Goal: Transaction & Acquisition: Purchase product/service

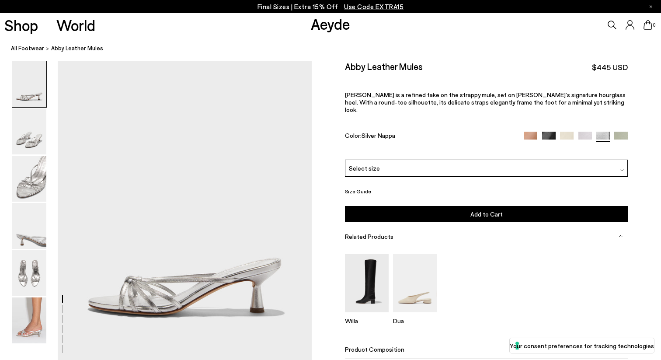
click at [544, 160] on div "Select size" at bounding box center [486, 168] width 283 height 17
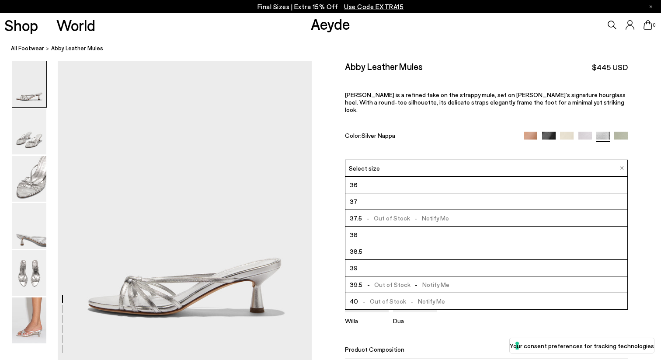
click at [497, 193] on li "37" at bounding box center [487, 201] width 283 height 17
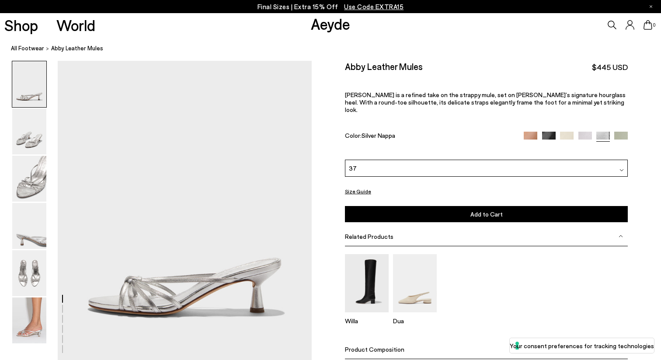
click at [619, 132] on img at bounding box center [622, 139] width 14 height 14
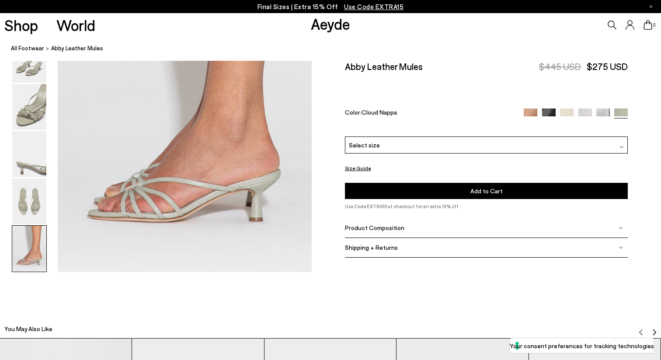
scroll to position [1827, 0]
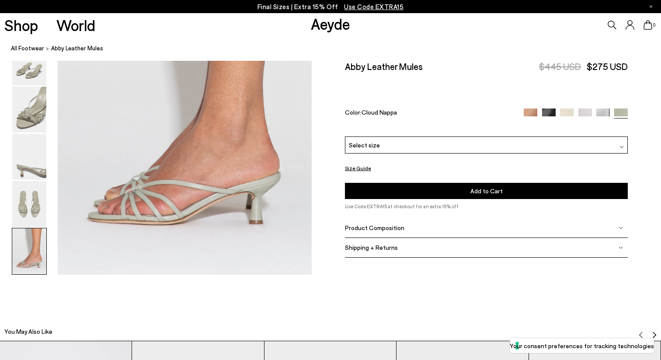
click at [444, 136] on div "Select size" at bounding box center [486, 144] width 283 height 17
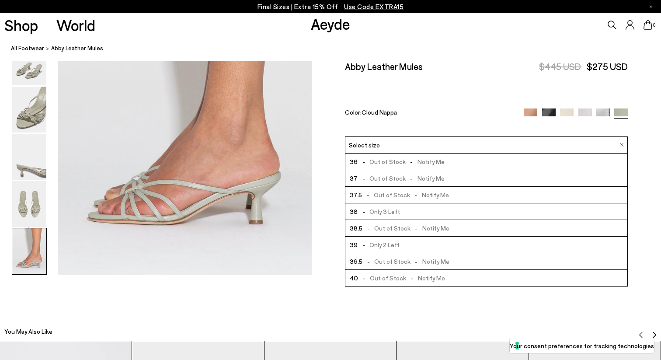
click at [638, 174] on div "Size Guide Shoes Belt Our shoes come in European sizing. The easiest way to mea…" at bounding box center [487, 165] width 350 height 208
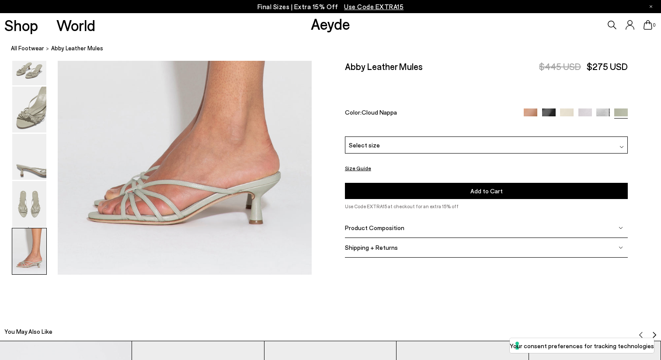
click at [591, 108] on img at bounding box center [586, 115] width 14 height 14
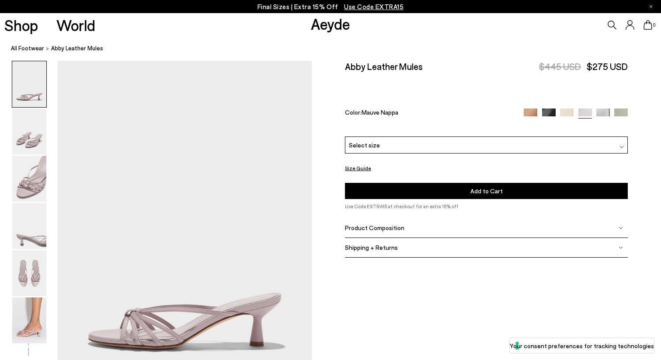
click at [571, 136] on div "Select size" at bounding box center [486, 144] width 283 height 17
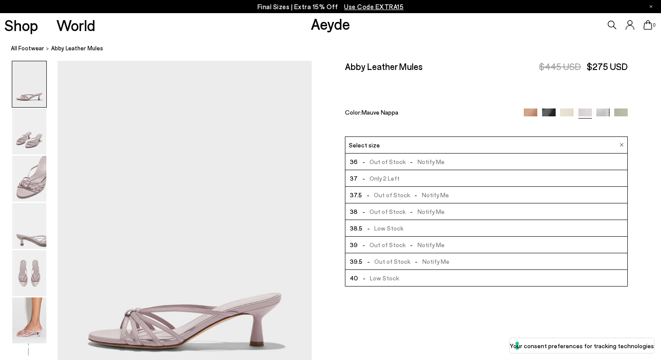
click at [571, 136] on div "Select size" at bounding box center [486, 144] width 283 height 17
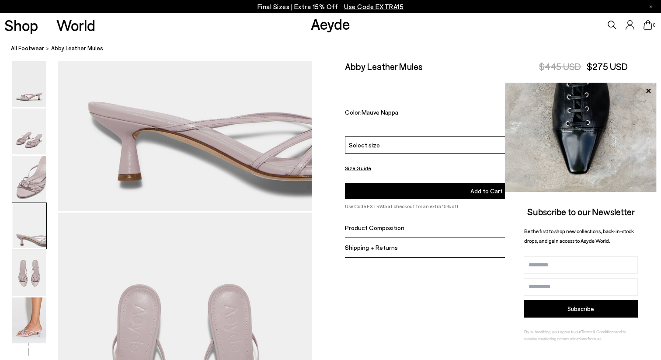
scroll to position [1245, 0]
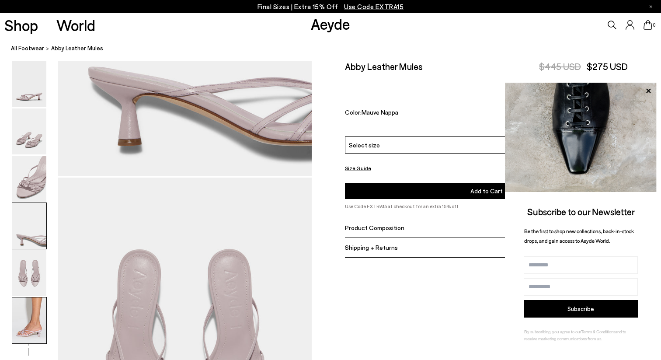
click at [28, 319] on img at bounding box center [29, 320] width 34 height 46
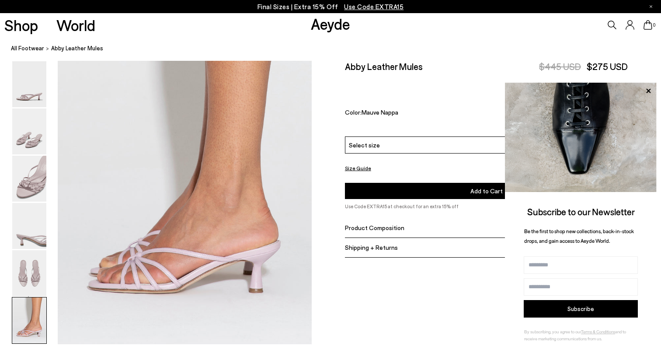
scroll to position [1763, 0]
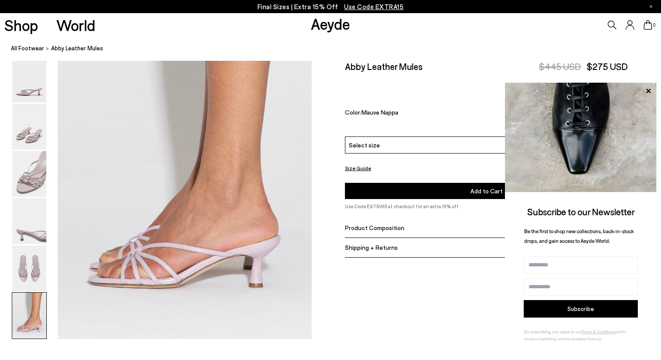
click at [649, 92] on icon at bounding box center [648, 90] width 11 height 11
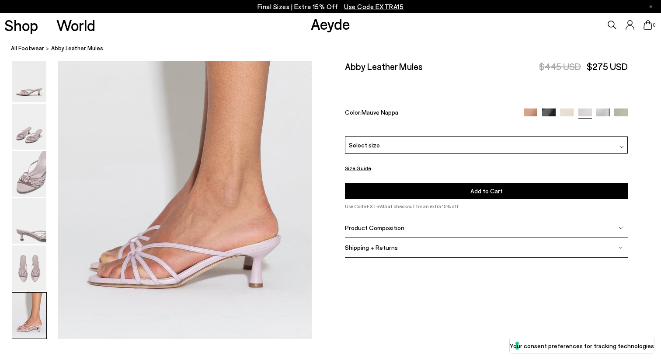
click at [568, 108] on img at bounding box center [567, 115] width 14 height 14
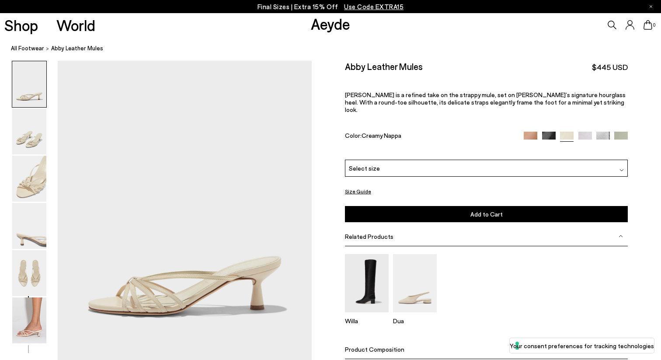
click at [365, 164] on span "Select size" at bounding box center [364, 168] width 31 height 9
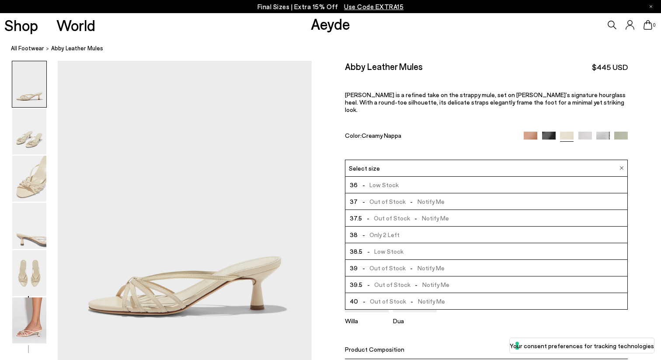
click at [543, 132] on img at bounding box center [549, 139] width 14 height 14
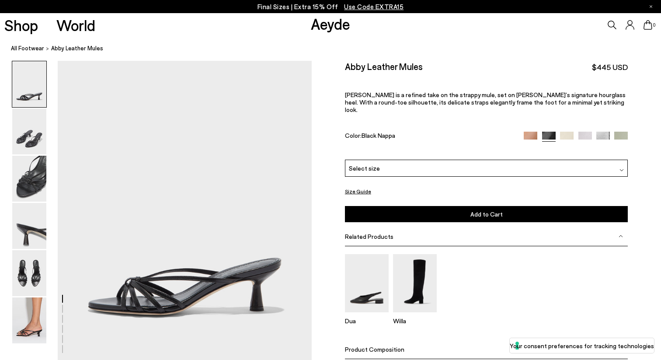
click at [531, 132] on img at bounding box center [531, 139] width 14 height 14
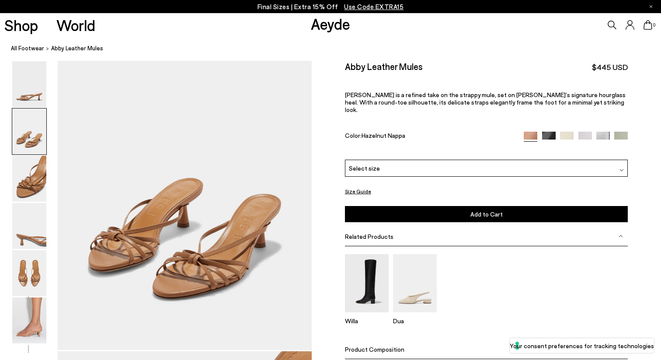
scroll to position [414, 0]
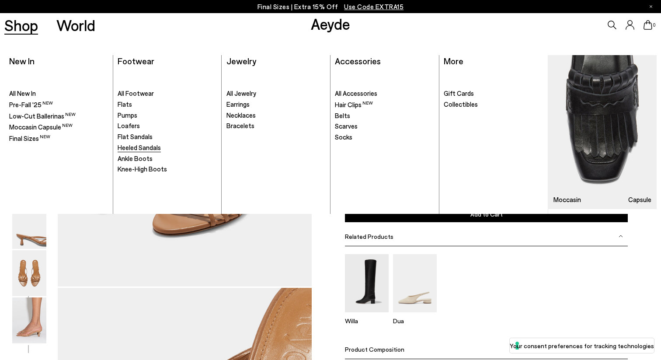
click at [139, 149] on span "Heeled Sandals" at bounding box center [139, 147] width 43 height 8
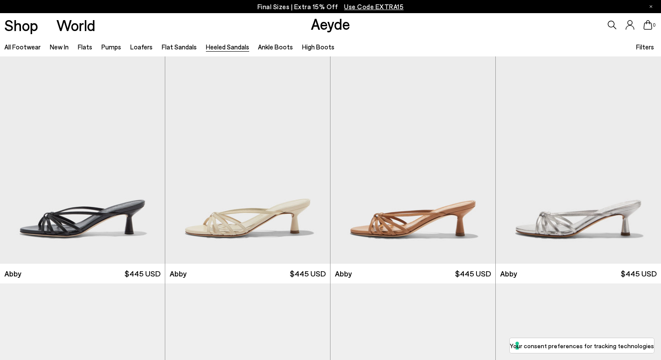
click at [649, 48] on span "Filters" at bounding box center [646, 47] width 18 height 8
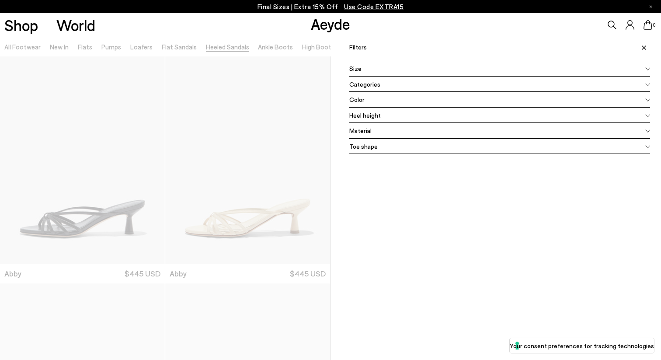
click at [423, 67] on div "Size" at bounding box center [500, 69] width 301 height 16
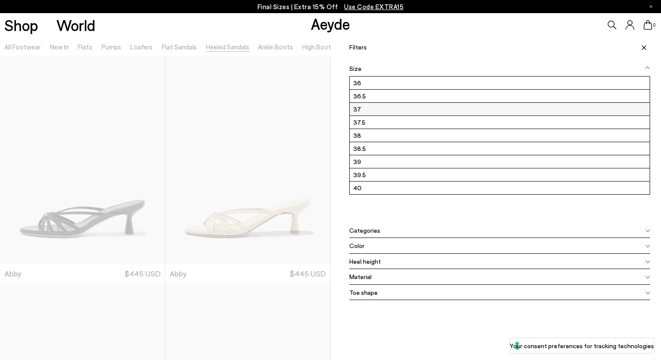
click at [373, 111] on label "37" at bounding box center [500, 109] width 300 height 13
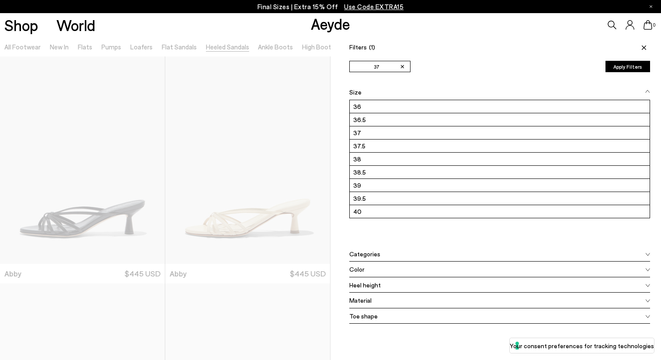
click at [635, 68] on button "Apply Filters" at bounding box center [628, 66] width 45 height 11
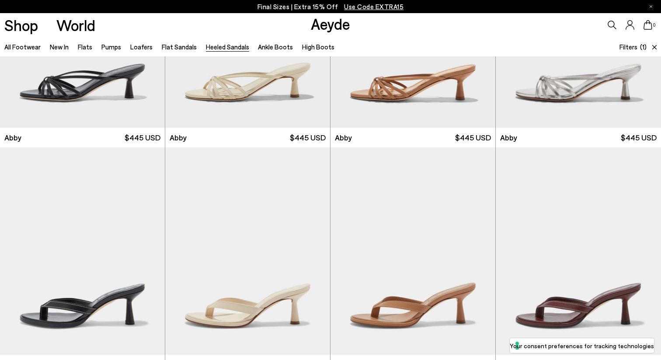
scroll to position [91, 0]
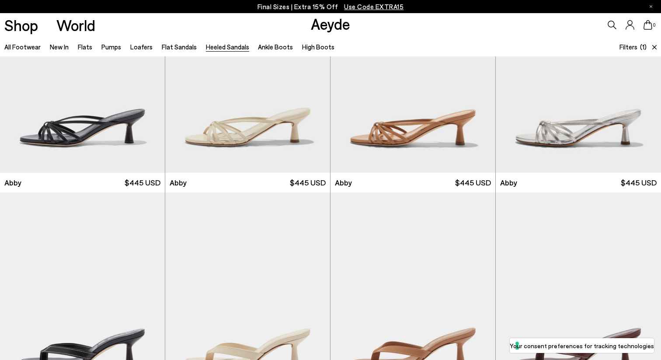
click at [640, 47] on div "Filters (1)" at bounding box center [633, 47] width 27 height 20
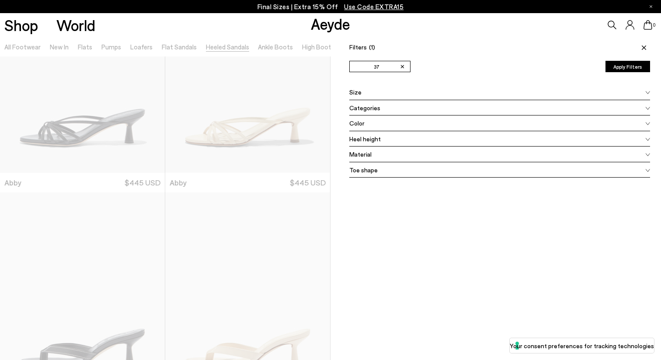
click at [638, 63] on button "Apply Filters" at bounding box center [628, 66] width 45 height 11
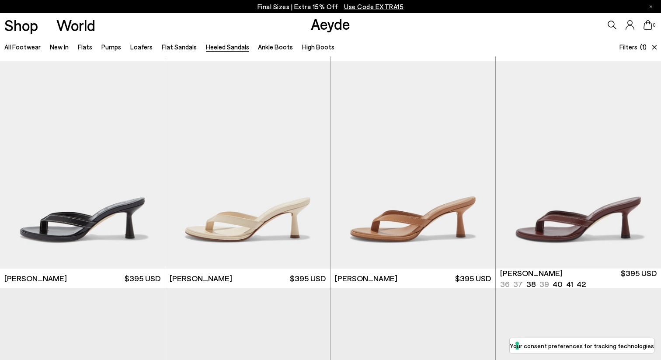
scroll to position [265, 0]
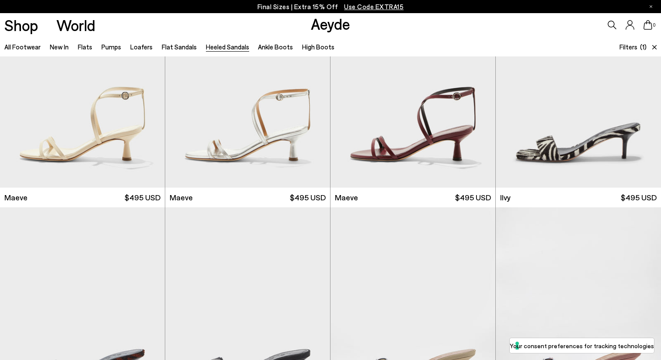
scroll to position [1208, 0]
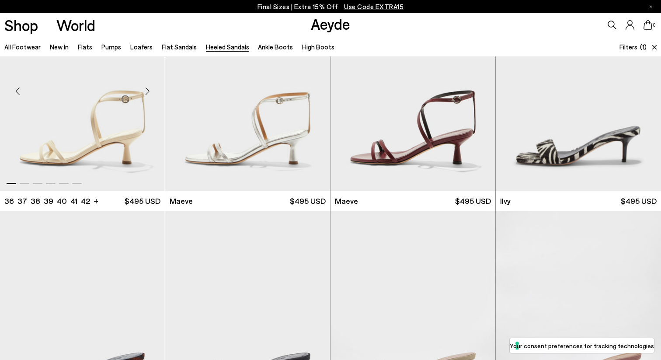
click at [23, 185] on div at bounding box center [82, 181] width 165 height 10
click at [312, 89] on div "Next slide" at bounding box center [313, 91] width 26 height 26
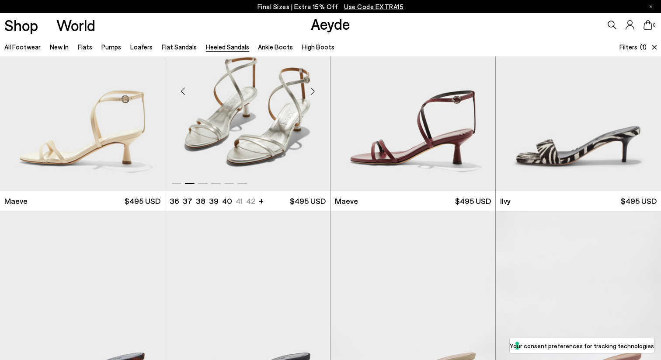
click at [313, 90] on div "Next slide" at bounding box center [313, 91] width 26 height 26
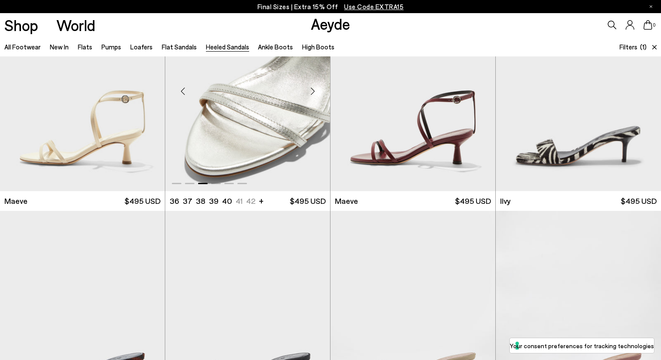
click at [313, 90] on div "Next slide" at bounding box center [313, 91] width 26 height 26
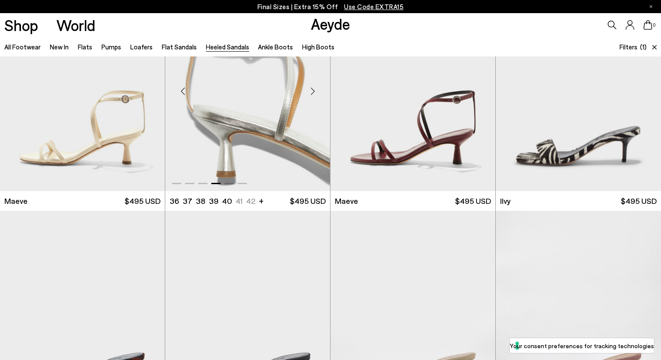
click at [313, 91] on div "Next slide" at bounding box center [313, 91] width 26 height 26
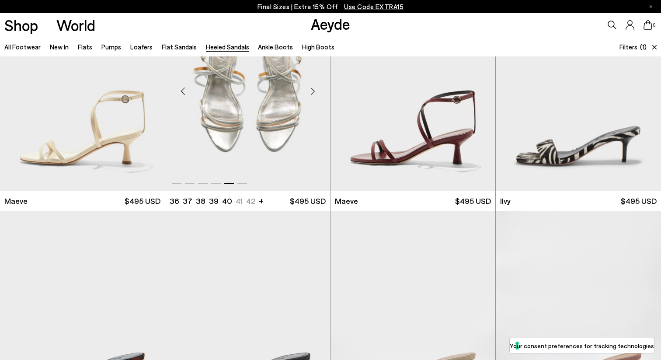
click at [313, 91] on div "Next slide" at bounding box center [313, 91] width 26 height 26
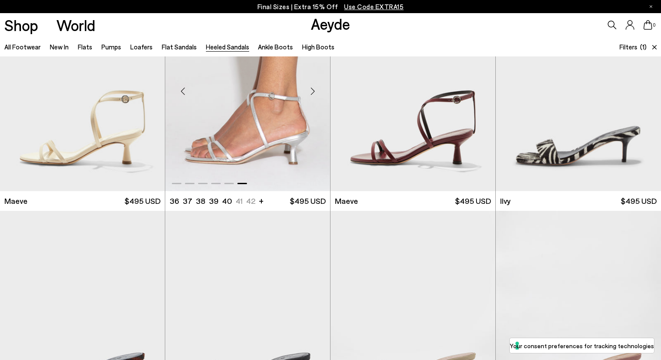
click at [313, 91] on div "Next slide" at bounding box center [313, 91] width 26 height 26
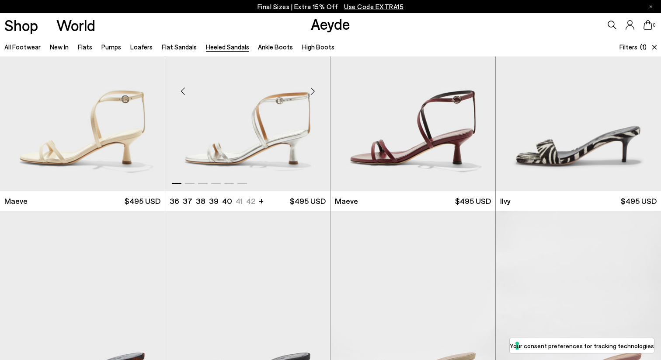
click at [313, 91] on div "Next slide" at bounding box center [313, 91] width 26 height 26
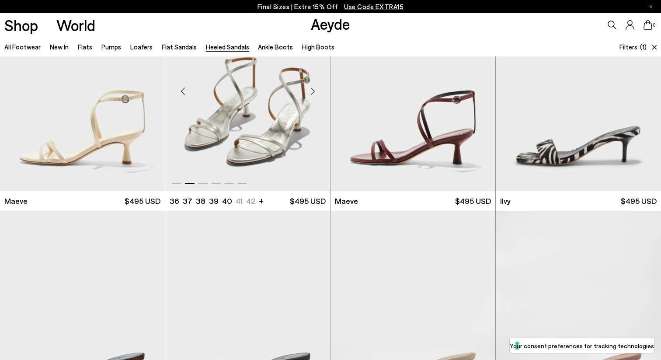
click at [313, 91] on div "Next slide" at bounding box center [313, 91] width 26 height 26
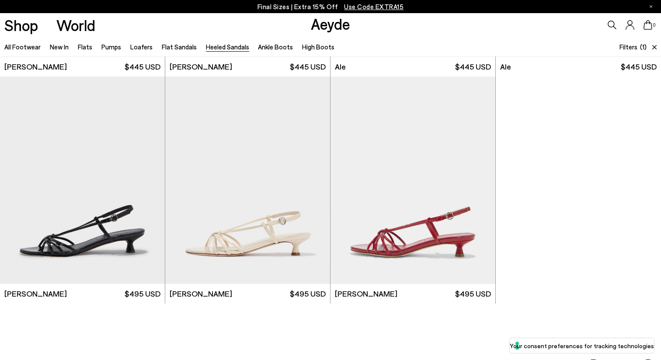
scroll to position [2026, 0]
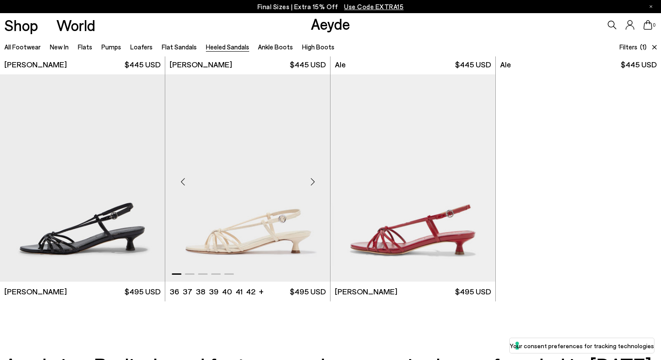
click at [314, 183] on div "Next slide" at bounding box center [313, 181] width 26 height 26
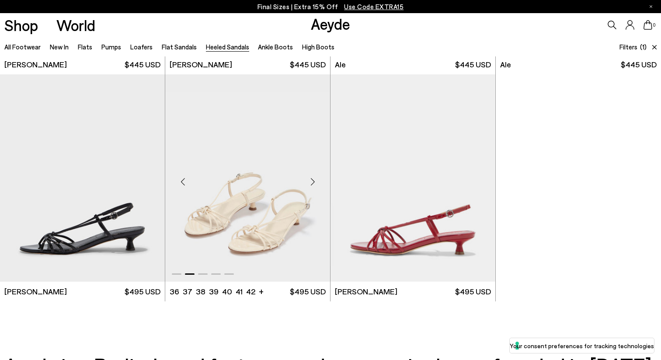
click at [314, 184] on div "Next slide" at bounding box center [313, 181] width 26 height 26
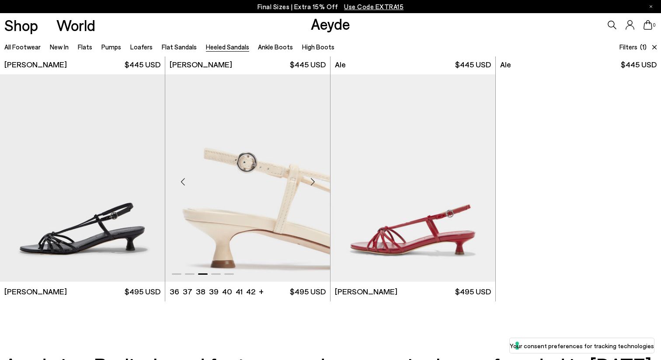
click at [314, 184] on div "Next slide" at bounding box center [313, 181] width 26 height 26
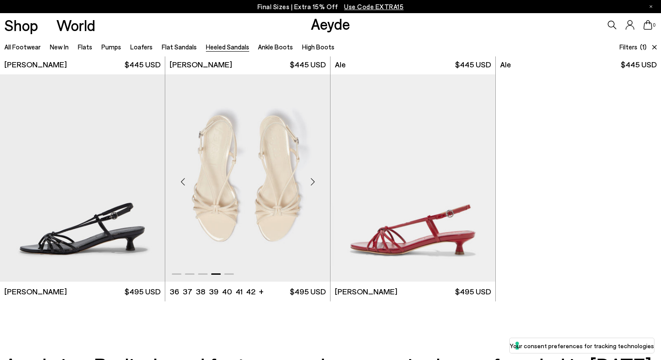
click at [260, 196] on img "4 / 5" at bounding box center [247, 177] width 165 height 207
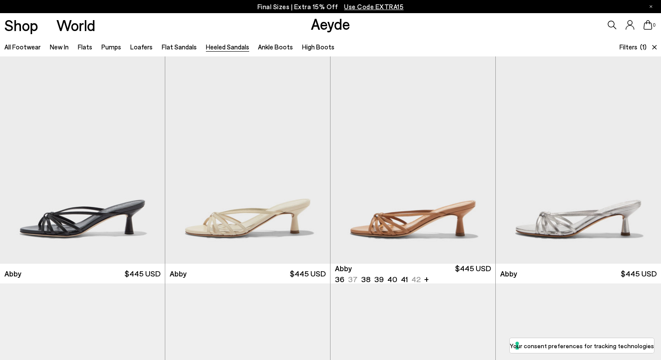
scroll to position [0, 0]
click at [645, 160] on div "Next slide" at bounding box center [644, 163] width 26 height 26
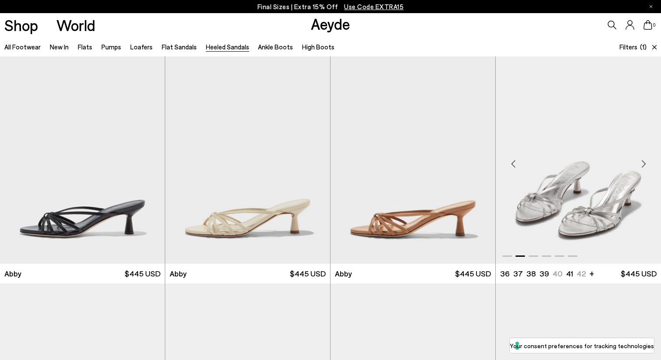
click at [645, 161] on div "Next slide" at bounding box center [644, 163] width 26 height 26
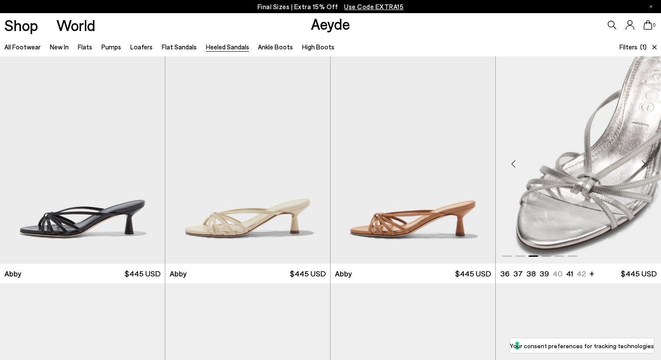
click at [645, 161] on div "Next slide" at bounding box center [644, 163] width 26 height 26
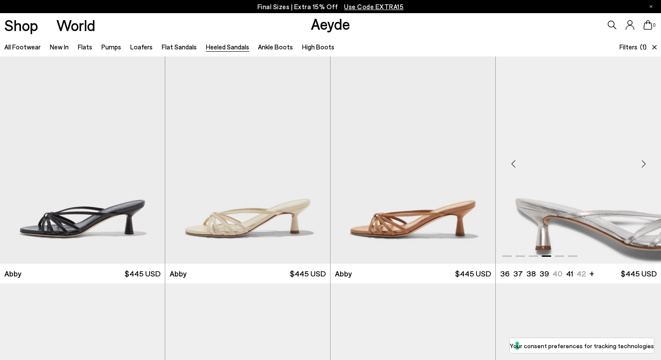
click at [645, 161] on div "Next slide" at bounding box center [644, 163] width 26 height 26
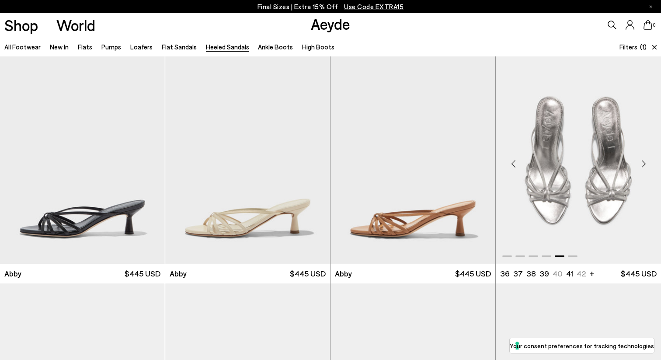
click at [645, 161] on div "Next slide" at bounding box center [644, 163] width 26 height 26
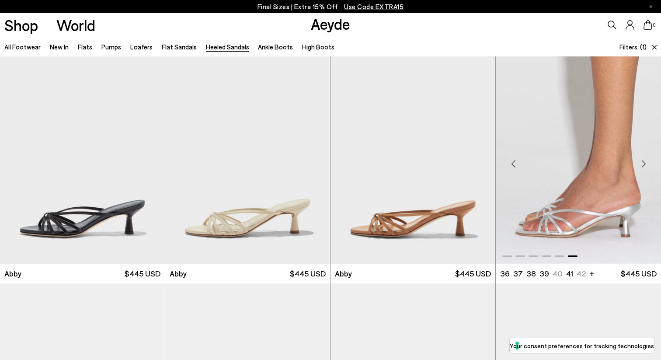
click at [587, 169] on img "6 / 6" at bounding box center [578, 159] width 165 height 207
click at [540, 214] on img "6 / 6" at bounding box center [578, 159] width 165 height 207
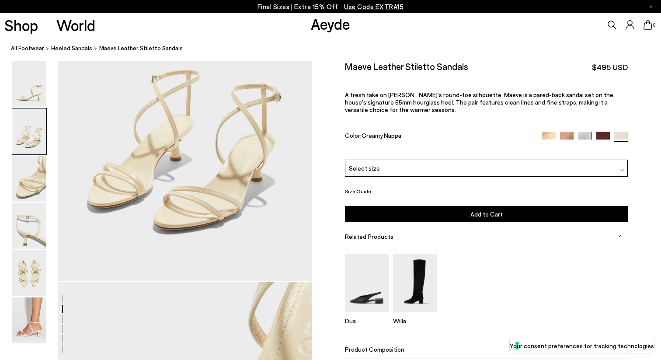
scroll to position [419, 0]
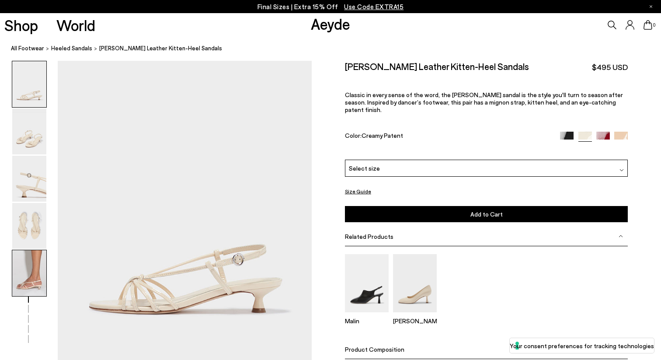
click at [26, 283] on img at bounding box center [29, 273] width 34 height 46
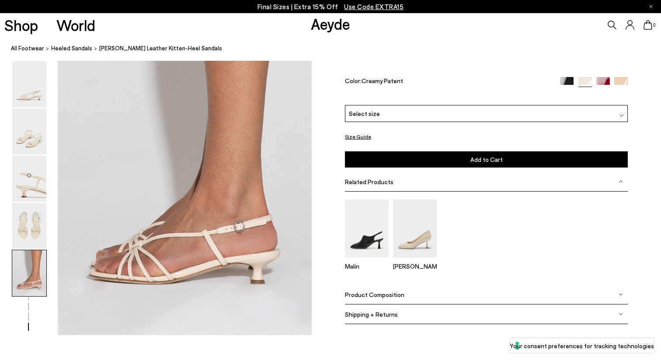
scroll to position [1386, 0]
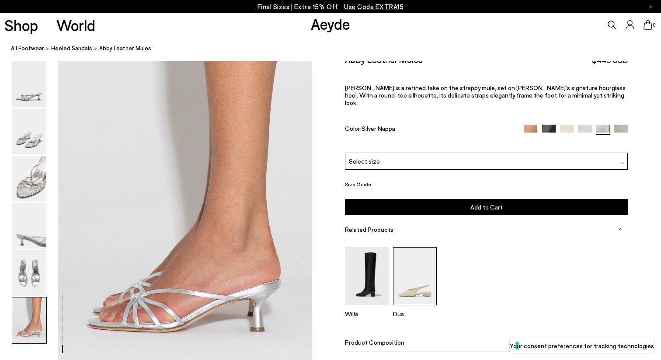
scroll to position [1580, 0]
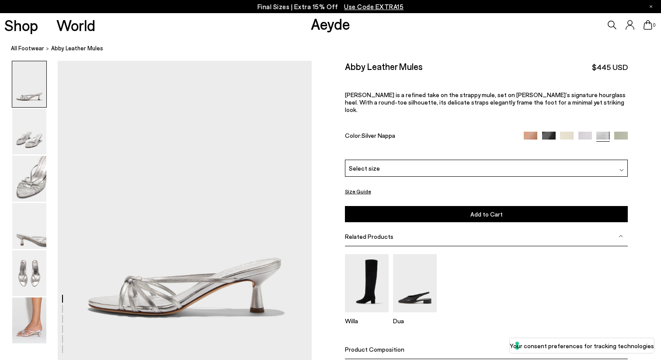
click at [438, 160] on div "Select size" at bounding box center [486, 168] width 283 height 17
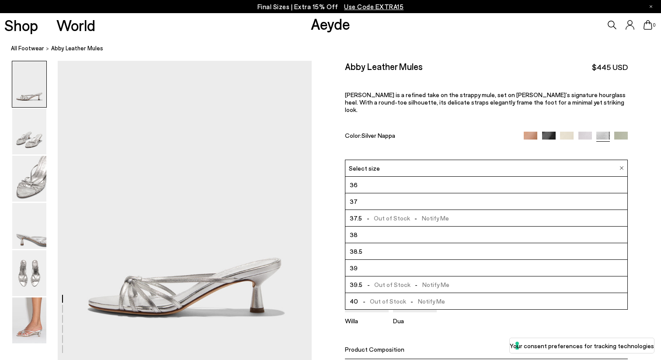
click at [409, 193] on li "37" at bounding box center [487, 201] width 283 height 17
